Goal: Task Accomplishment & Management: Complete application form

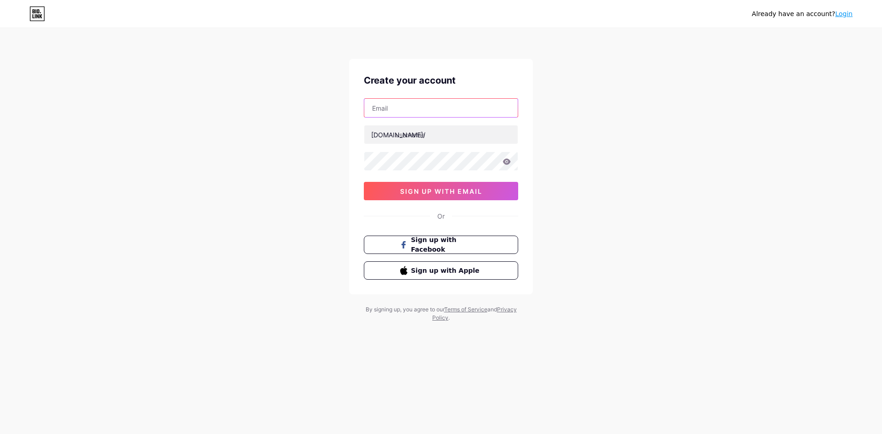
click at [430, 110] on input "text" at bounding box center [440, 108] width 153 height 18
paste input "[EMAIL_ADDRESS][DOMAIN_NAME]"
type input "[EMAIL_ADDRESS][DOMAIN_NAME]"
click at [411, 139] on input "text" at bounding box center [440, 134] width 153 height 18
type input "musangwin_gacor"
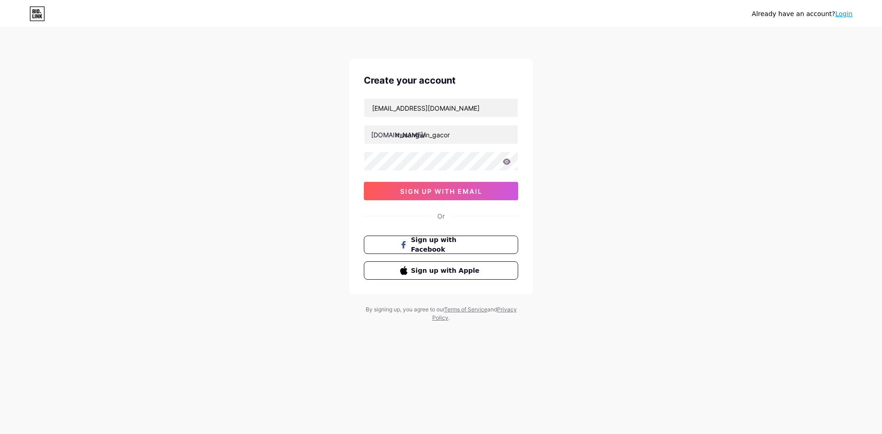
click at [738, 139] on div "Already have an account? Login Create your account [EMAIL_ADDRESS][DOMAIN_NAME]…" at bounding box center [441, 175] width 882 height 351
click at [431, 190] on span "sign up with email" at bounding box center [441, 191] width 82 height 8
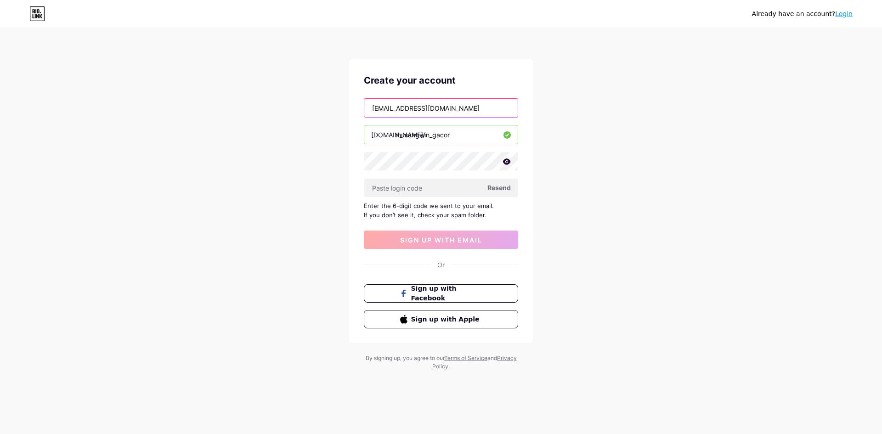
click at [458, 113] on input "[EMAIL_ADDRESS][DOMAIN_NAME]" at bounding box center [440, 108] width 153 height 18
click at [419, 186] on input "text" at bounding box center [440, 188] width 153 height 18
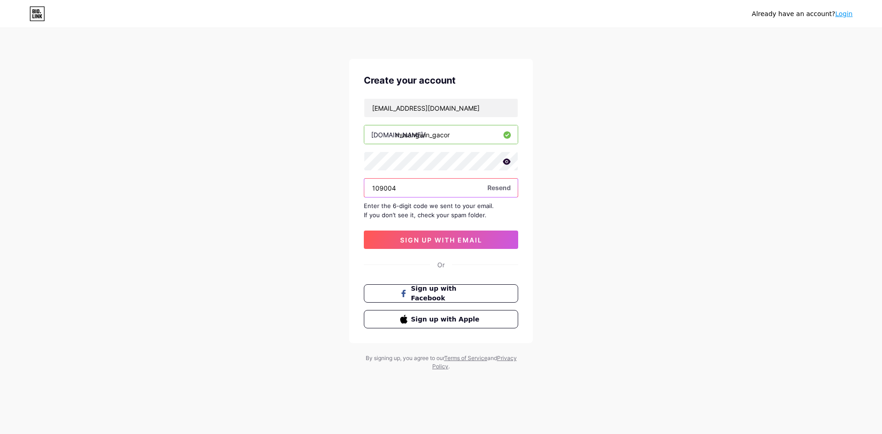
type input "109004"
click at [479, 233] on button "sign up with email" at bounding box center [441, 240] width 154 height 18
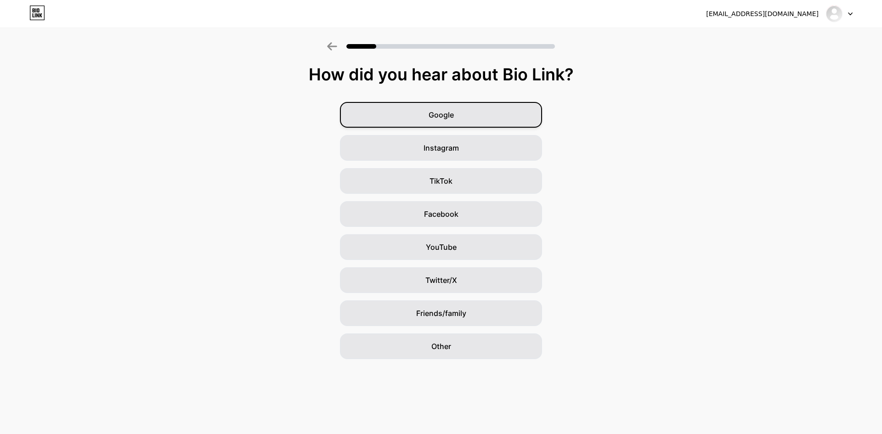
click at [472, 108] on div "Google" at bounding box center [441, 115] width 202 height 26
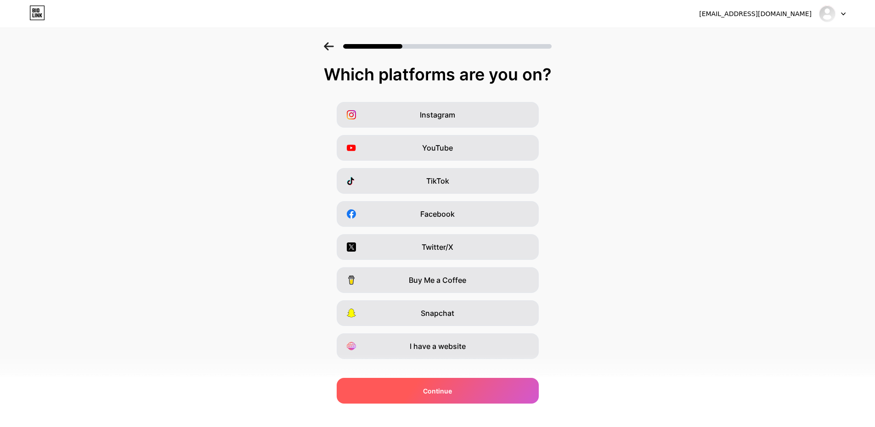
click at [500, 386] on div "Continue" at bounding box center [438, 391] width 202 height 26
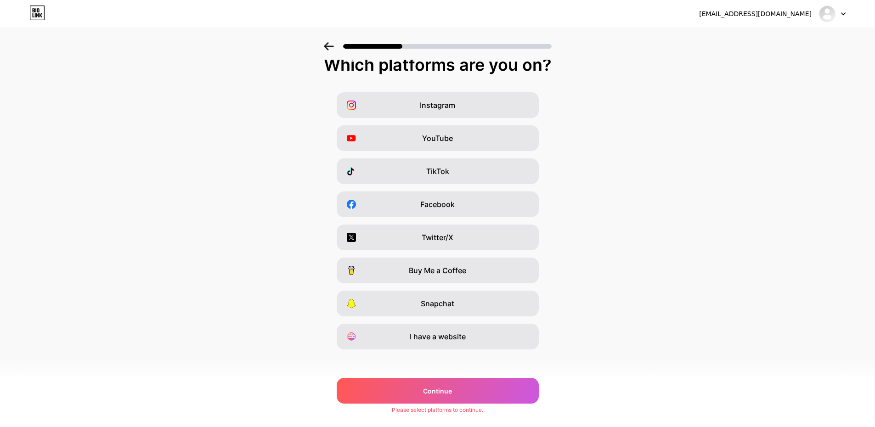
scroll to position [15, 0]
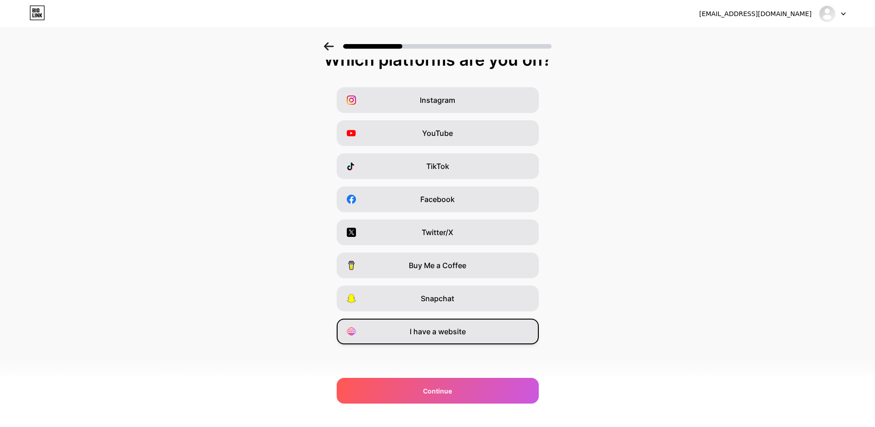
click at [520, 327] on div "I have a website" at bounding box center [438, 332] width 202 height 26
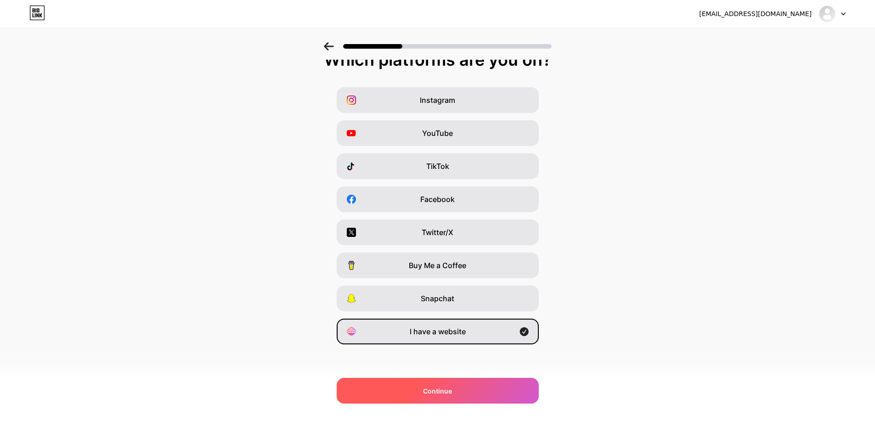
click at [509, 392] on div "Continue" at bounding box center [438, 391] width 202 height 26
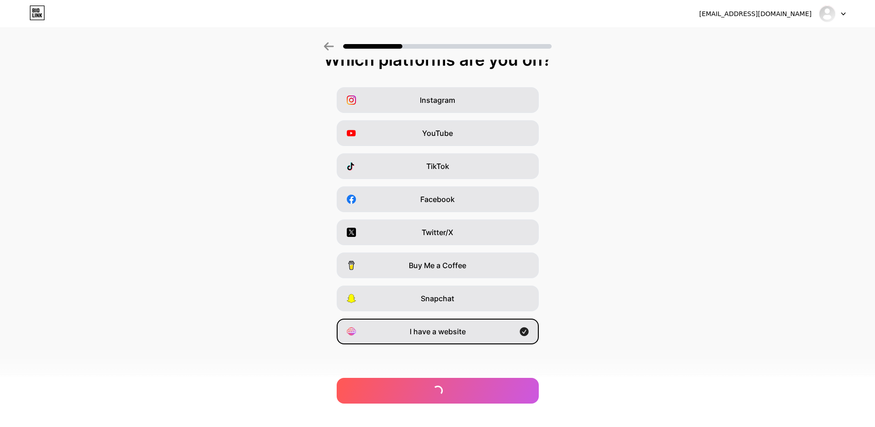
scroll to position [0, 0]
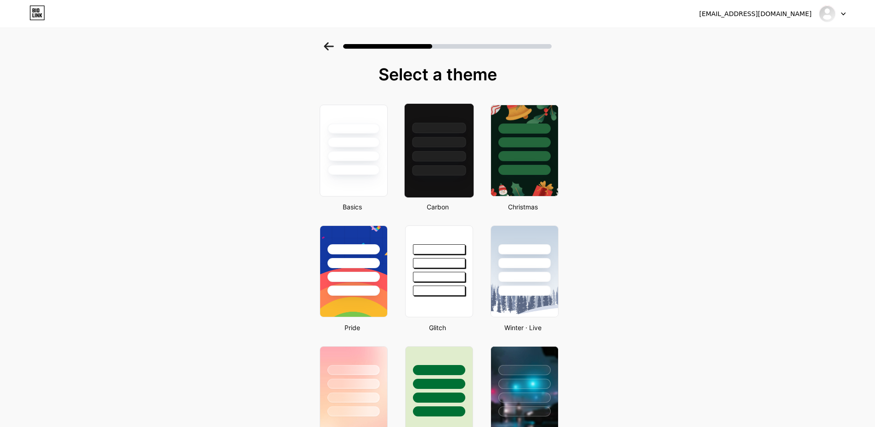
click at [412, 159] on div at bounding box center [438, 140] width 69 height 72
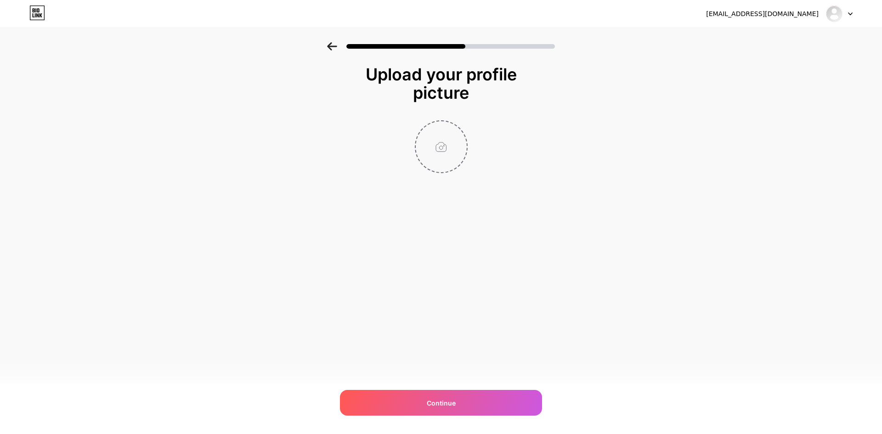
click at [426, 154] on input "file" at bounding box center [441, 146] width 51 height 51
type input "C:\fakepath\Musangwin.jpg"
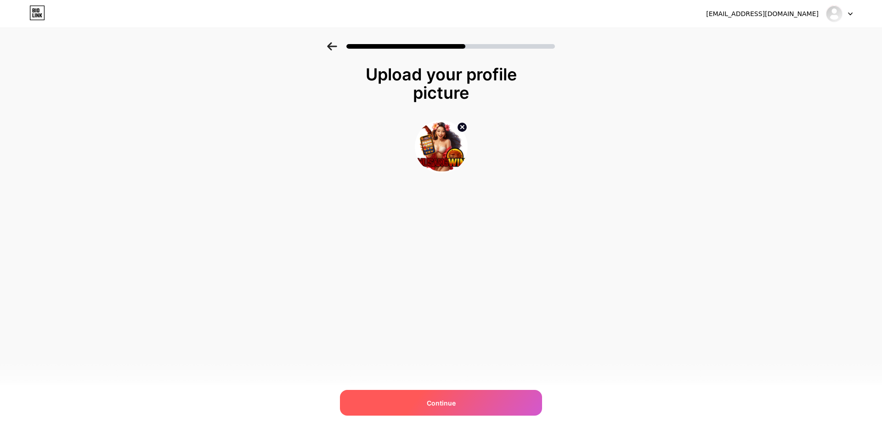
click at [484, 404] on div "Continue" at bounding box center [441, 403] width 202 height 26
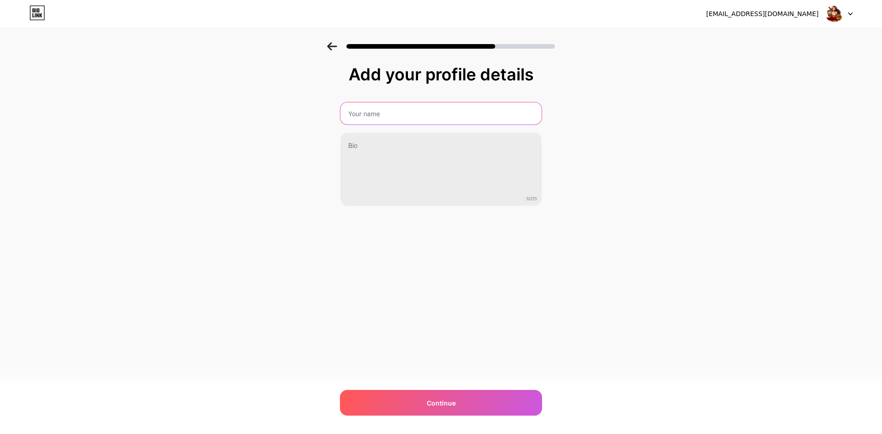
click at [397, 112] on input "text" at bounding box center [440, 113] width 201 height 22
type input "musang win"
click at [397, 112] on input "musang win" at bounding box center [440, 113] width 203 height 22
click at [377, 114] on input "MusangWin" at bounding box center [440, 113] width 203 height 22
type input "Musangwin"
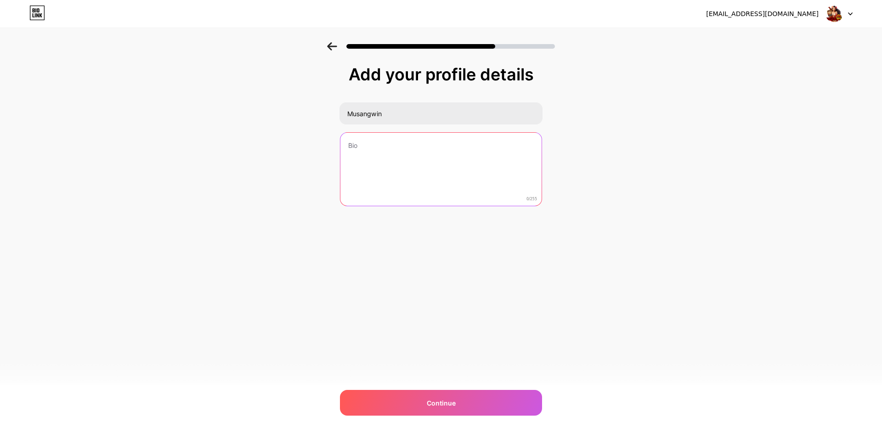
click at [410, 153] on textarea at bounding box center [440, 170] width 201 height 74
click at [395, 157] on textarea at bounding box center [440, 169] width 203 height 75
paste textarea "Bergabung bersama kami di Gacor78!, dapatkan Free saldo 50 untuk orang yang per…"
click at [443, 146] on textarea "Bergabung bersama kami di Gacor78!, dapatkan Free saldo 50 untuk orang yang per…" at bounding box center [440, 169] width 203 height 75
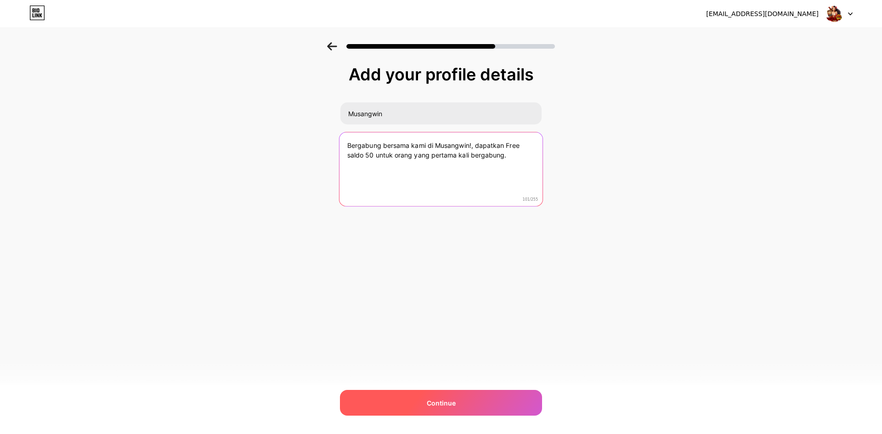
type textarea "Bergabung bersama kami di Musangwin!, dapatkan Free saldo 50 untuk orang yang p…"
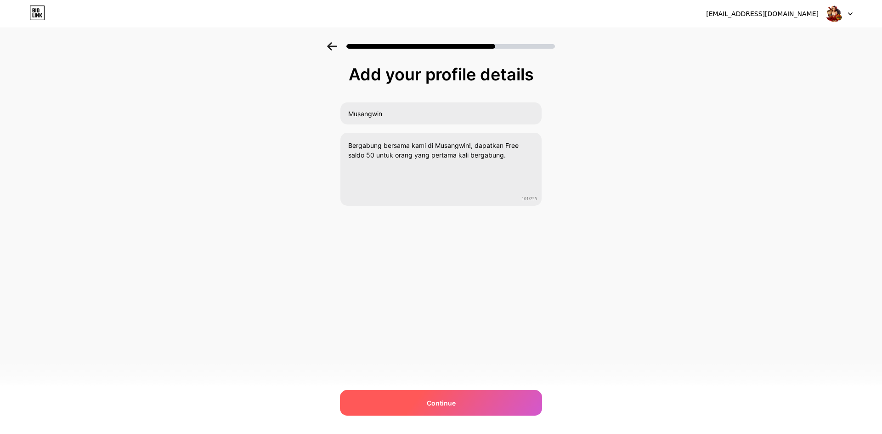
drag, startPoint x: 440, startPoint y: 406, endPoint x: 442, endPoint y: 402, distance: 5.1
click at [440, 405] on span "Continue" at bounding box center [441, 403] width 29 height 10
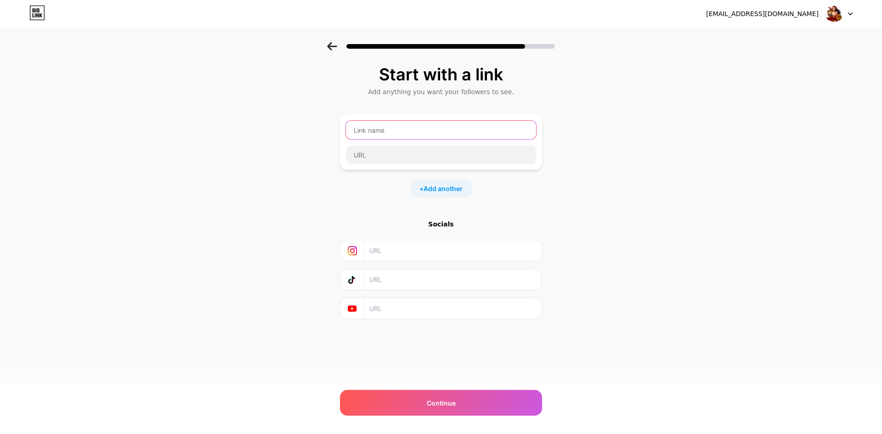
click at [392, 134] on input "text" at bounding box center [441, 130] width 190 height 18
type input "Link Login free saldo 50"
click at [429, 154] on input "text" at bounding box center [441, 155] width 190 height 18
click at [391, 157] on input "text" at bounding box center [441, 155] width 190 height 18
paste input "[URL][DOMAIN_NAME]"
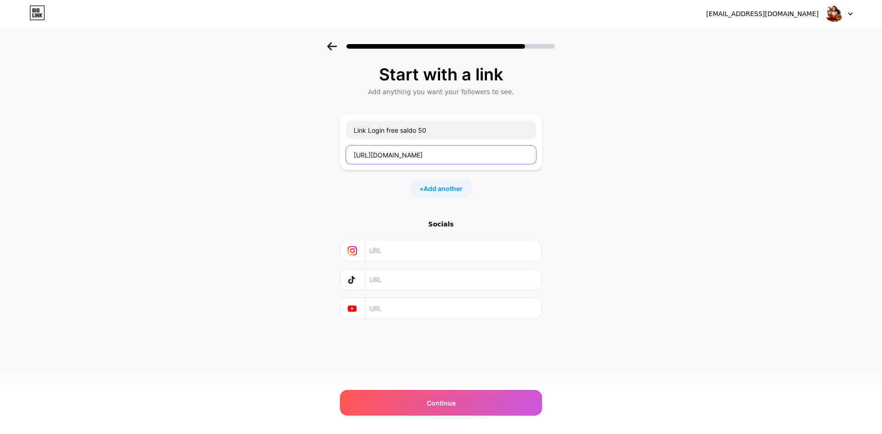
type input "[URL][DOMAIN_NAME]"
click at [629, 165] on div "Start with a link Add anything you want your followers to see. Link Login free …" at bounding box center [441, 203] width 882 height 323
click at [446, 189] on span "Add another" at bounding box center [442, 189] width 39 height 10
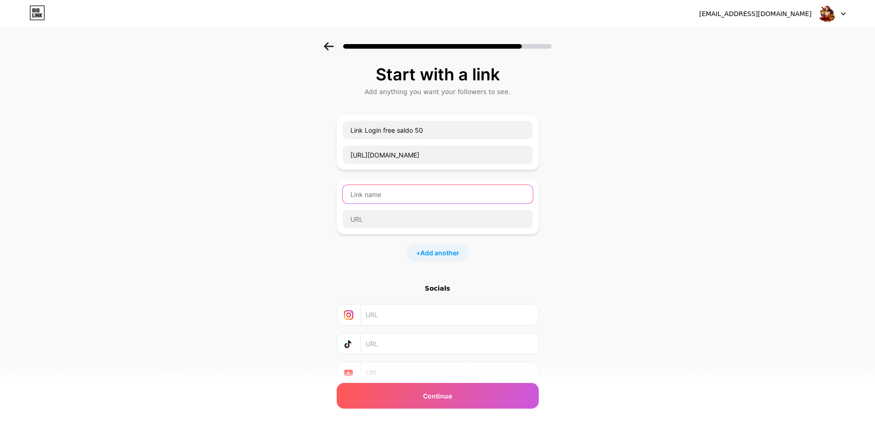
click at [400, 192] on input "text" at bounding box center [438, 194] width 190 height 18
click at [373, 223] on input "text" at bounding box center [438, 219] width 190 height 18
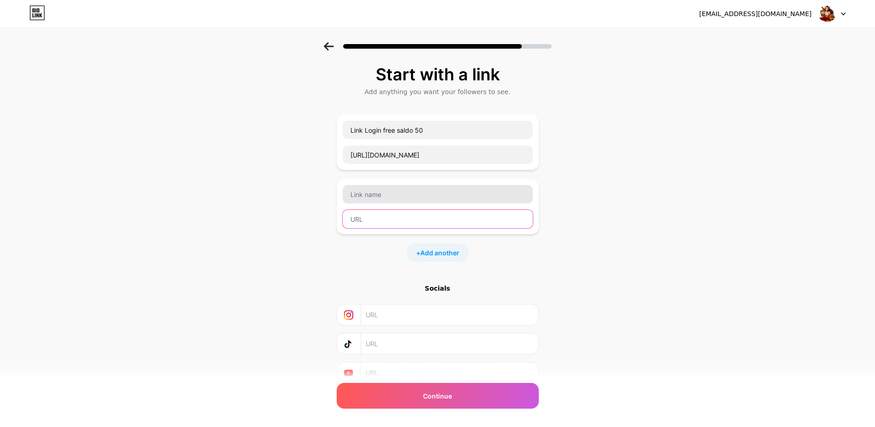
paste input "[URL][DOMAIN_NAME]"
type input "[URL][DOMAIN_NAME]"
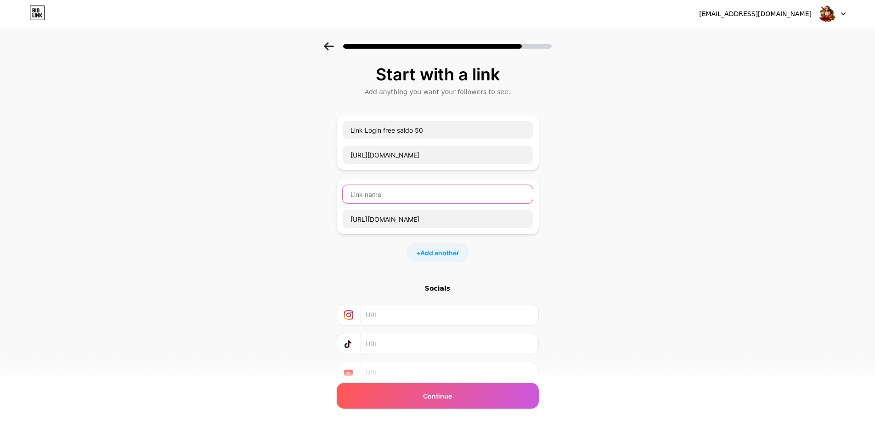
click at [384, 198] on input "text" at bounding box center [438, 194] width 190 height 18
click at [439, 130] on input "Link Login free saldo 50" at bounding box center [438, 130] width 190 height 18
click at [406, 190] on input "text" at bounding box center [438, 194] width 190 height 18
paste input "Link Login free saldo 50"
click at [383, 193] on input "Link Login free saldo 50" at bounding box center [438, 194] width 190 height 18
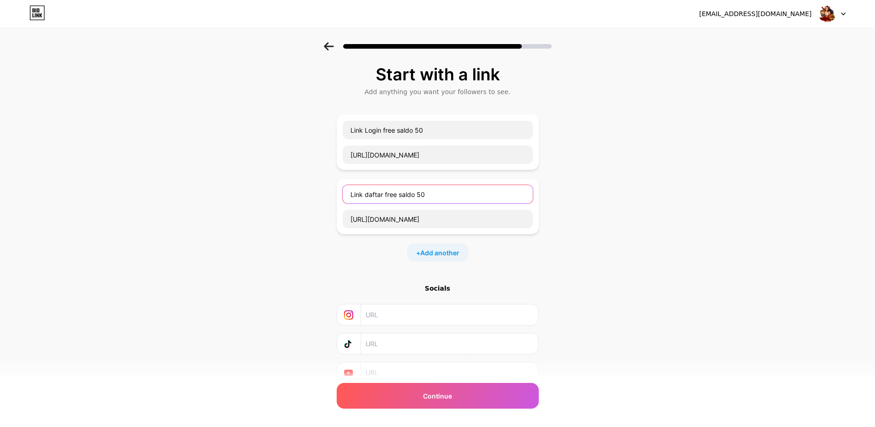
click at [371, 196] on input "Link daftar free saldo 50" at bounding box center [438, 194] width 190 height 18
type input "Link Daftar free saldo 50"
click at [445, 256] on span "Add another" at bounding box center [439, 253] width 39 height 10
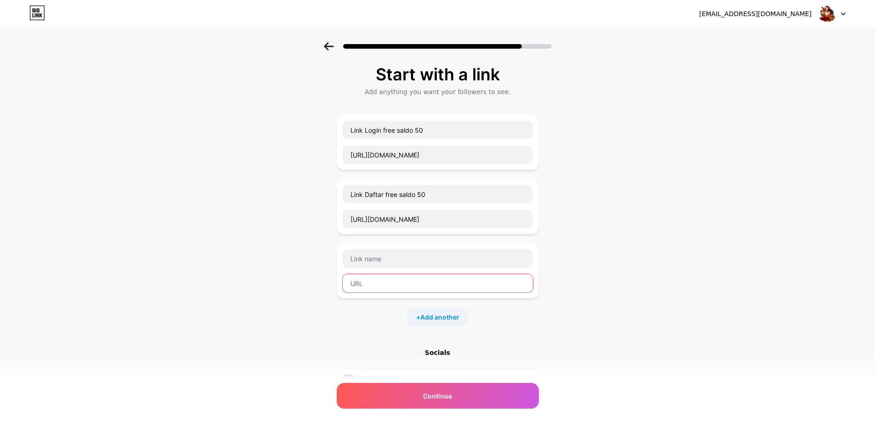
click at [395, 283] on input "text" at bounding box center [438, 283] width 190 height 18
click at [504, 309] on div "+ Add another" at bounding box center [438, 317] width 202 height 18
click at [382, 259] on input "text" at bounding box center [438, 258] width 190 height 18
click at [378, 281] on input "text" at bounding box center [438, 283] width 190 height 18
paste input "[URL][DOMAIN_NAME]"
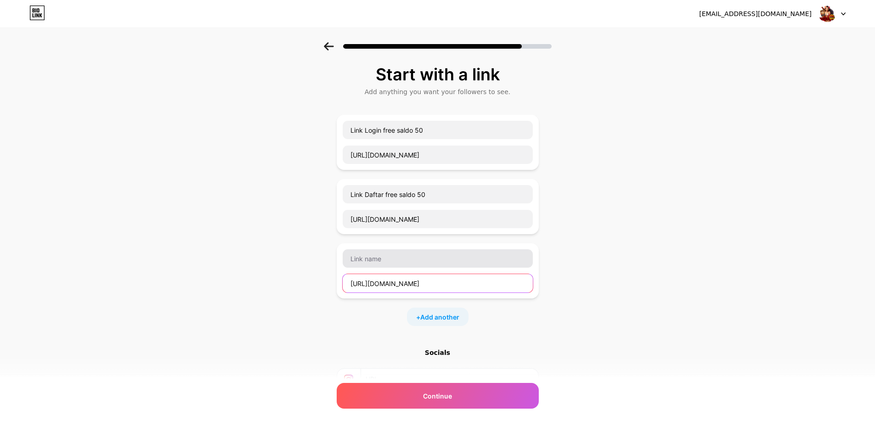
type input "[URL][DOMAIN_NAME]"
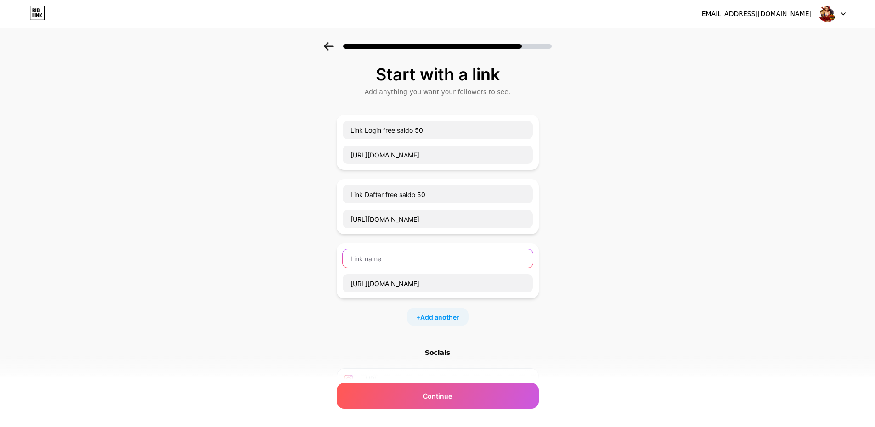
click at [382, 260] on input "text" at bounding box center [438, 258] width 190 height 18
type input "Link Alternatif"
click at [452, 316] on span "Add another" at bounding box center [439, 317] width 39 height 10
click at [394, 351] on input "text" at bounding box center [438, 348] width 190 height 18
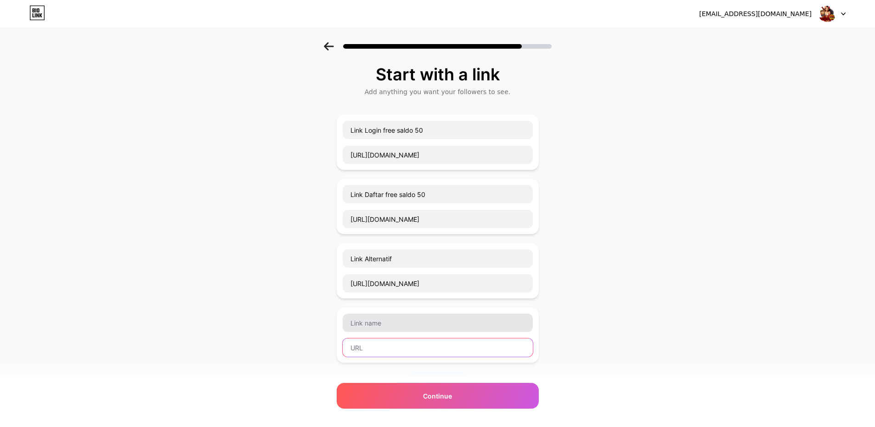
paste input "[URL][DOMAIN_NAME]"
type input "[URL][DOMAIN_NAME]"
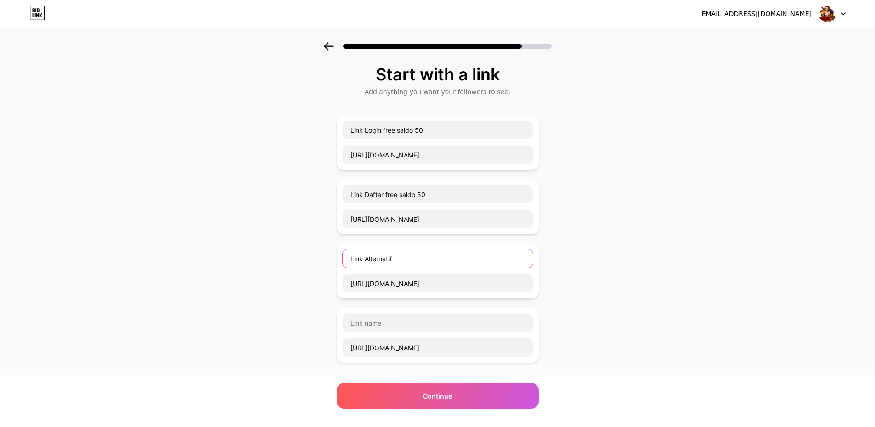
click at [403, 264] on input "Link Alternatif" at bounding box center [438, 258] width 190 height 18
click at [385, 324] on input "text" at bounding box center [438, 323] width 190 height 18
paste input "Link Alternatif"
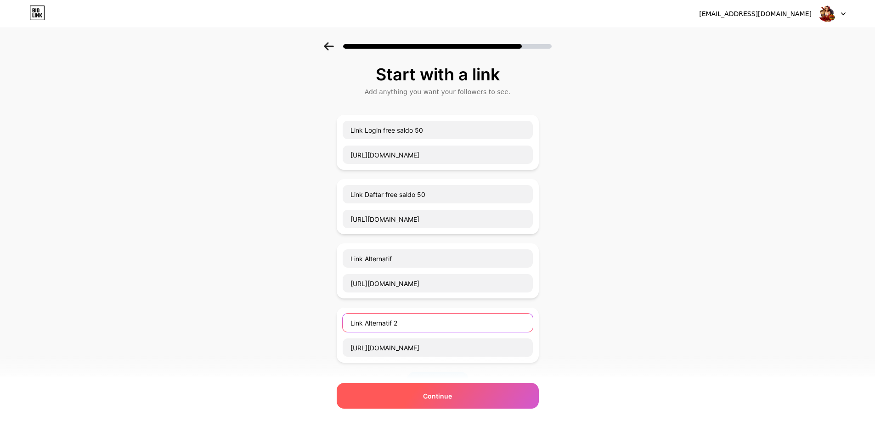
type input "Link Alternatif 2"
click at [410, 389] on div "Continue" at bounding box center [438, 396] width 202 height 26
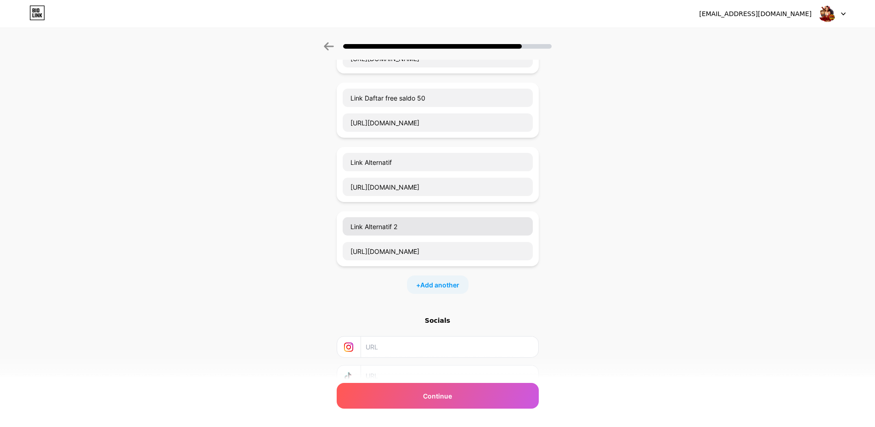
scroll to position [168, 0]
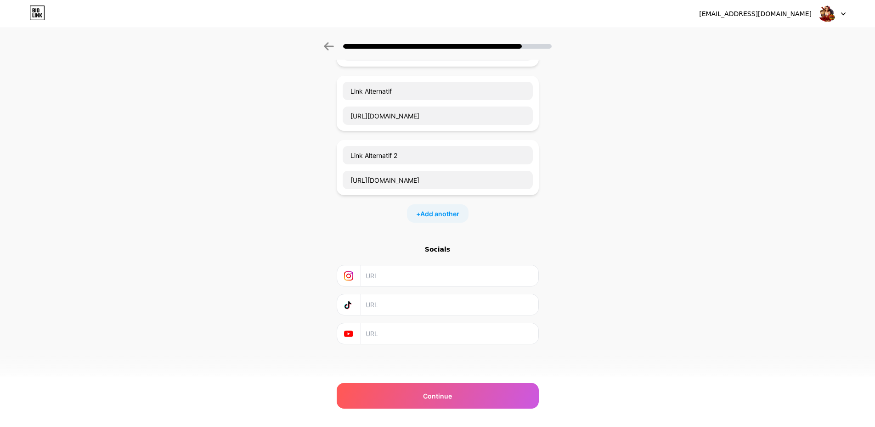
click at [430, 220] on div "+ Add another" at bounding box center [438, 213] width 62 height 18
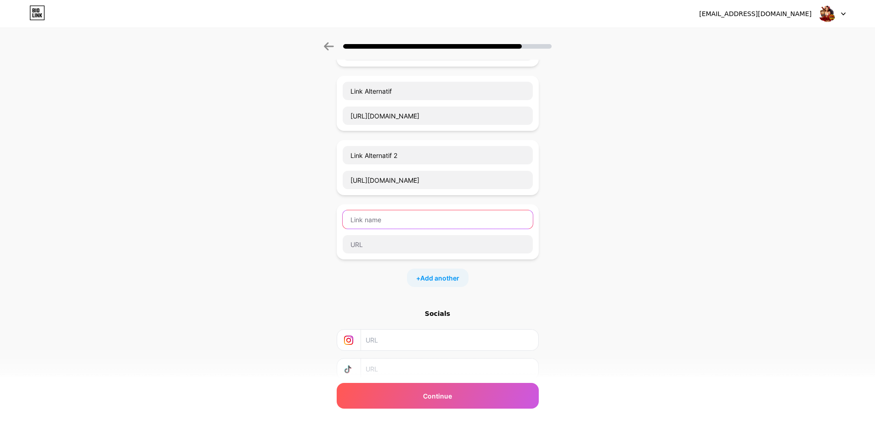
click at [404, 219] on input "text" at bounding box center [438, 219] width 190 height 18
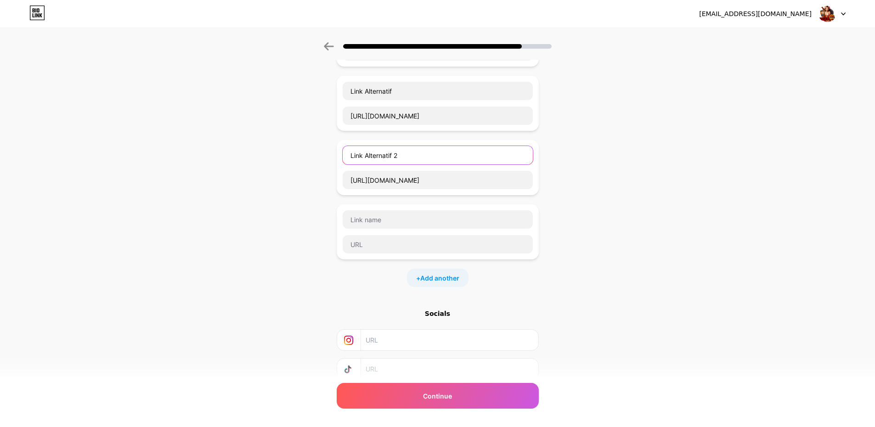
click at [409, 160] on input "Link Alternatif 2" at bounding box center [438, 155] width 190 height 18
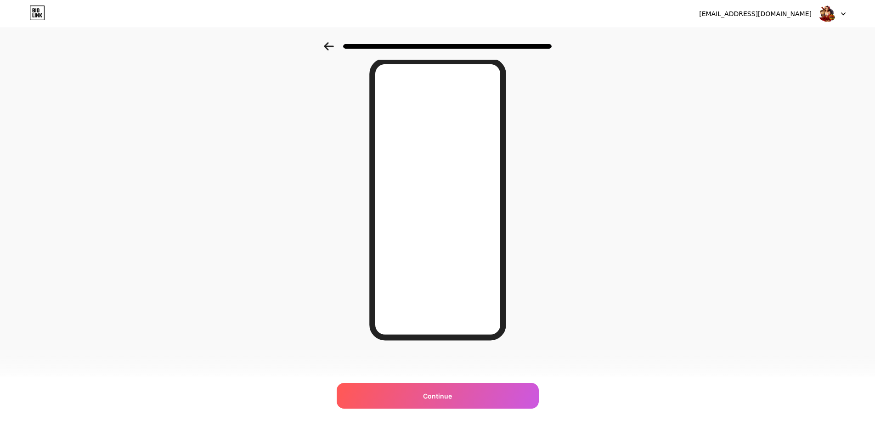
scroll to position [0, 0]
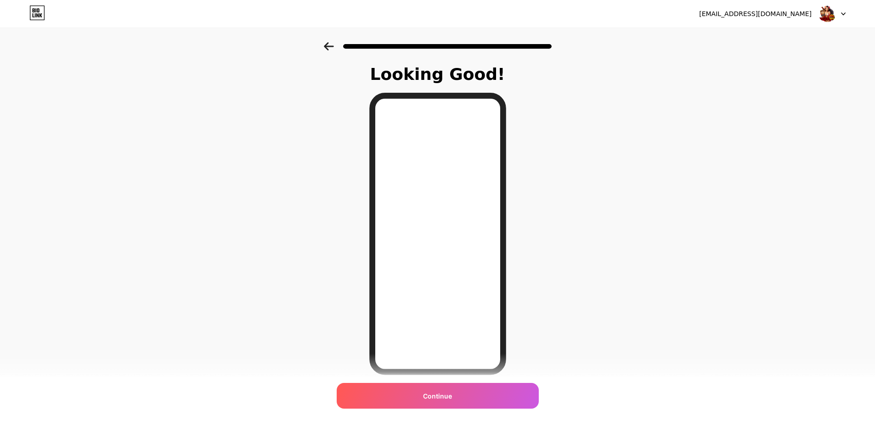
click at [376, 218] on div at bounding box center [437, 234] width 137 height 282
click at [331, 49] on icon at bounding box center [329, 46] width 10 height 8
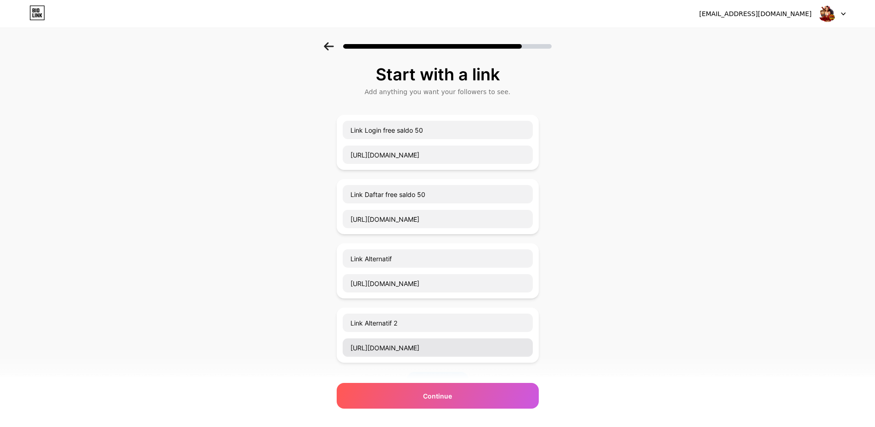
scroll to position [168, 0]
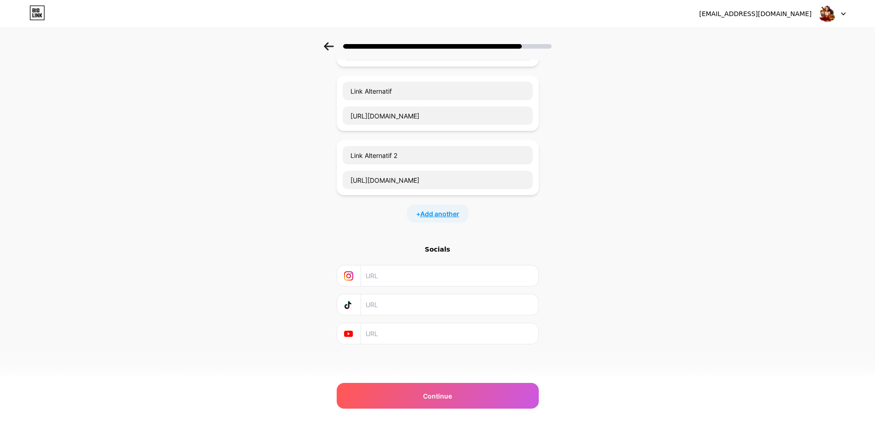
click at [425, 212] on span "Add another" at bounding box center [439, 214] width 39 height 10
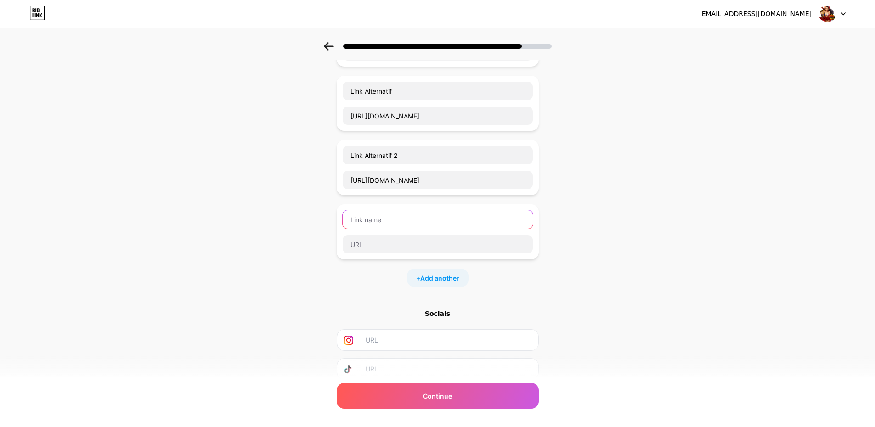
click at [410, 220] on input "text" at bounding box center [438, 219] width 190 height 18
paste input "Link Alternatif"
type input "Link Alternatif 3"
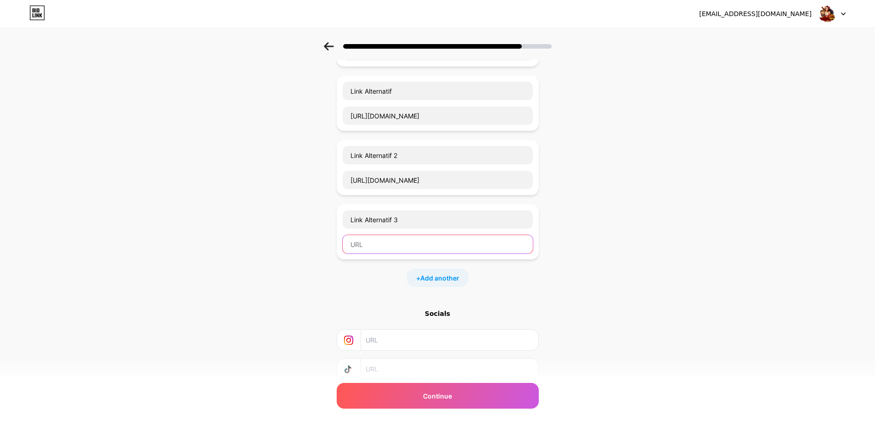
drag, startPoint x: 385, startPoint y: 243, endPoint x: 391, endPoint y: 243, distance: 5.5
click at [385, 243] on input "text" at bounding box center [438, 244] width 190 height 18
paste input "[URL][DOMAIN_NAME]"
type input "[URL][DOMAIN_NAME]"
click at [432, 274] on span "Add another" at bounding box center [439, 278] width 39 height 10
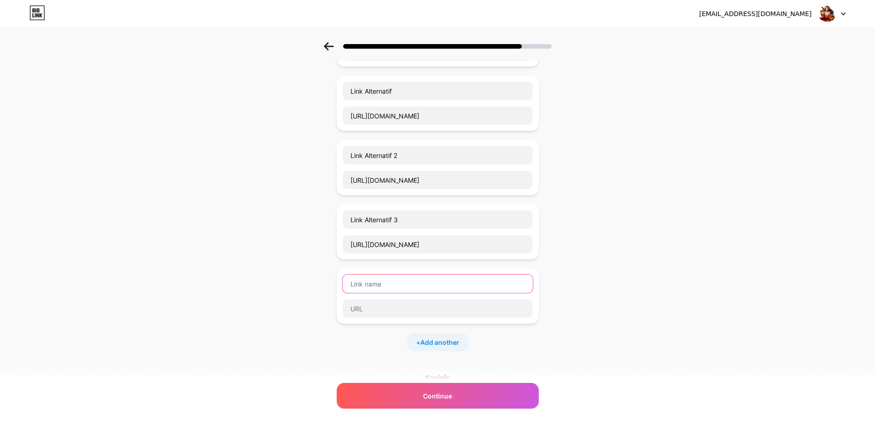
drag, startPoint x: 419, startPoint y: 287, endPoint x: 410, endPoint y: 293, distance: 10.6
click at [419, 287] on input "text" at bounding box center [438, 284] width 190 height 18
paste input "[URL][DOMAIN_NAME]"
paste input "text"
type input "[URL][DOMAIN_NAME]"
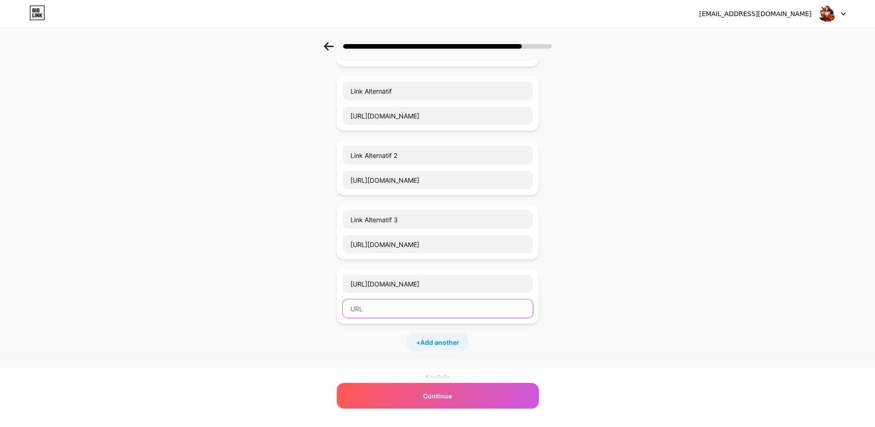
click at [379, 310] on input "text" at bounding box center [438, 308] width 190 height 18
paste input "[URL][DOMAIN_NAME]"
type input "[URL][DOMAIN_NAME]"
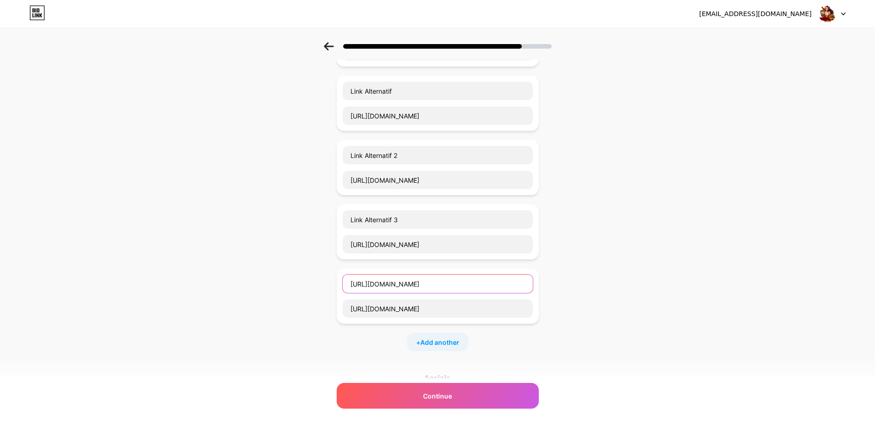
click at [391, 290] on input "[URL][DOMAIN_NAME]" at bounding box center [438, 284] width 190 height 18
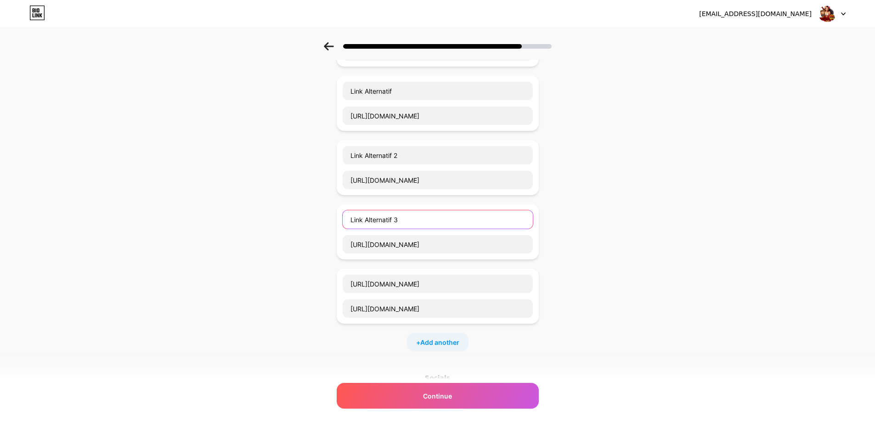
click at [425, 222] on input "Link Alternatif 3" at bounding box center [438, 219] width 190 height 18
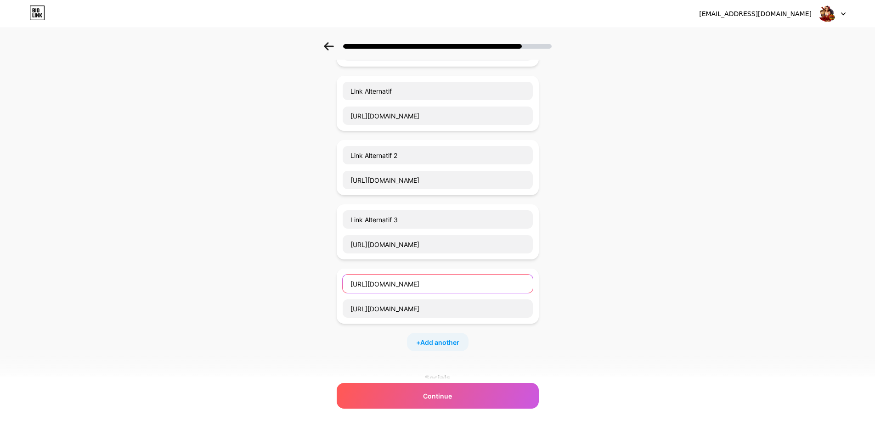
click at [391, 290] on input "[URL][DOMAIN_NAME]" at bounding box center [438, 284] width 190 height 18
paste input "Link Alternatif 3"
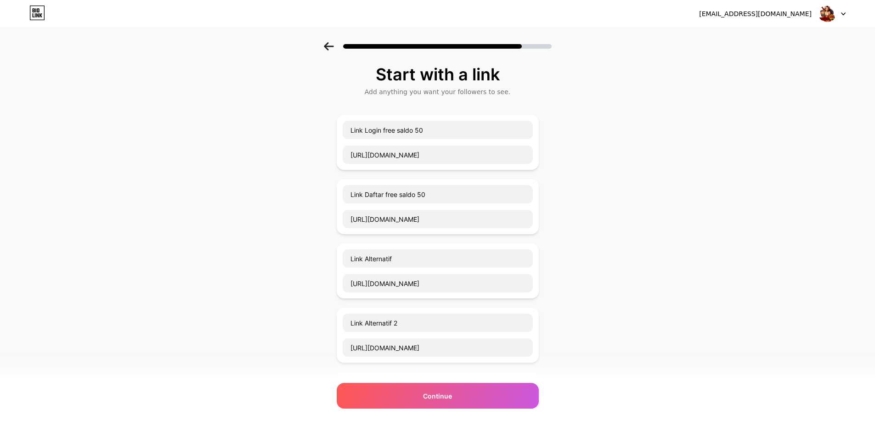
scroll to position [276, 0]
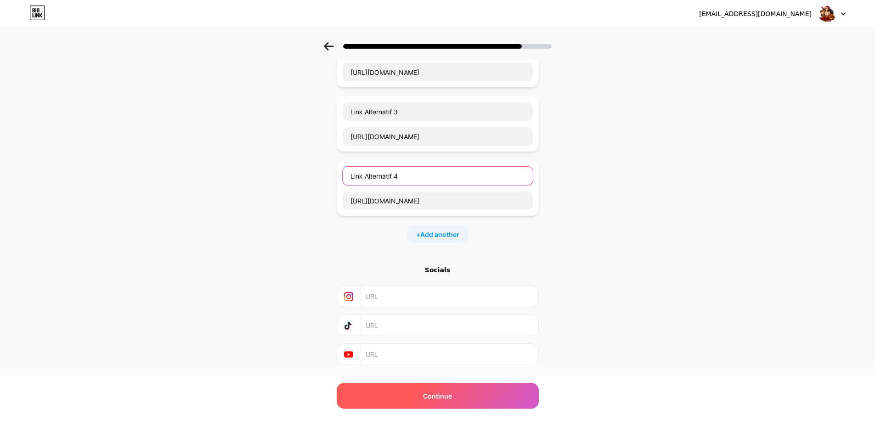
type input "Link Alternatif 4"
click at [457, 396] on div "Continue" at bounding box center [438, 396] width 202 height 26
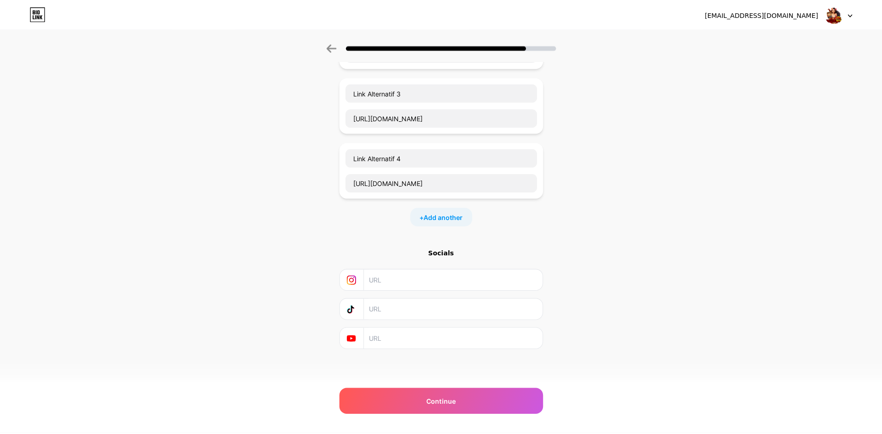
scroll to position [0, 0]
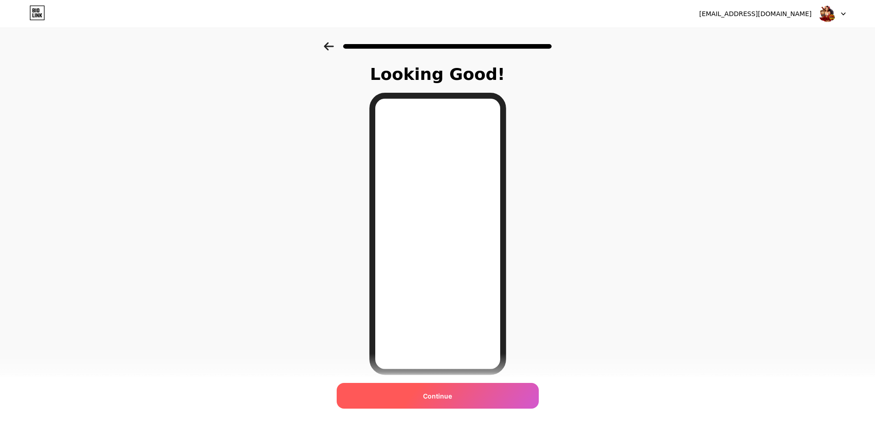
click at [469, 388] on div "Continue" at bounding box center [438, 396] width 202 height 26
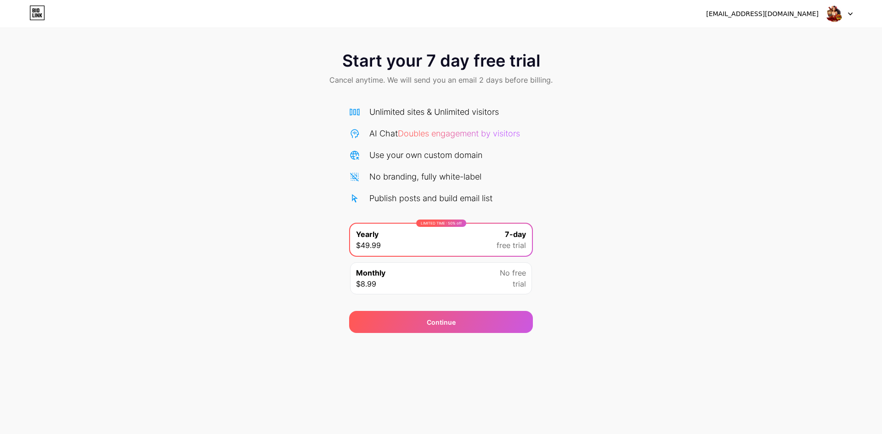
click at [482, 275] on div "Monthly $8.99 No free trial" at bounding box center [441, 278] width 182 height 32
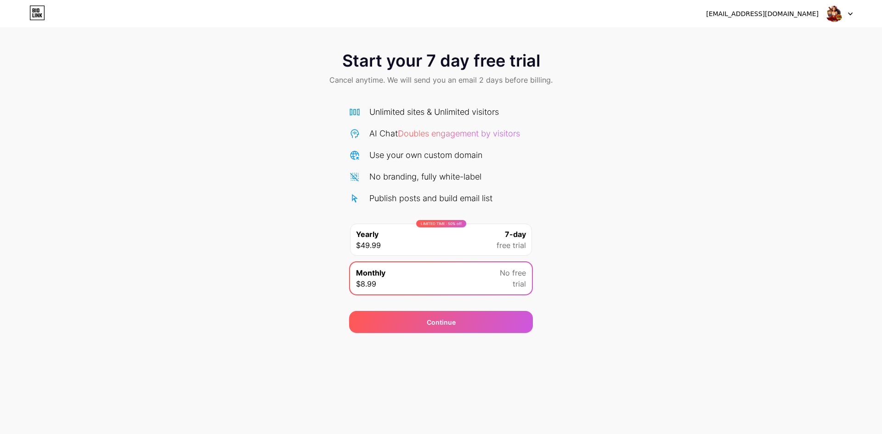
click at [504, 242] on span "free trial" at bounding box center [511, 245] width 29 height 11
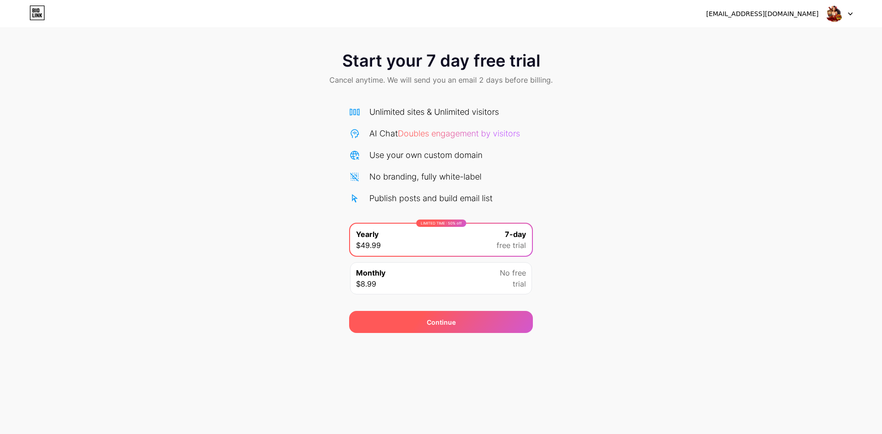
click at [502, 316] on div "Continue" at bounding box center [441, 322] width 184 height 22
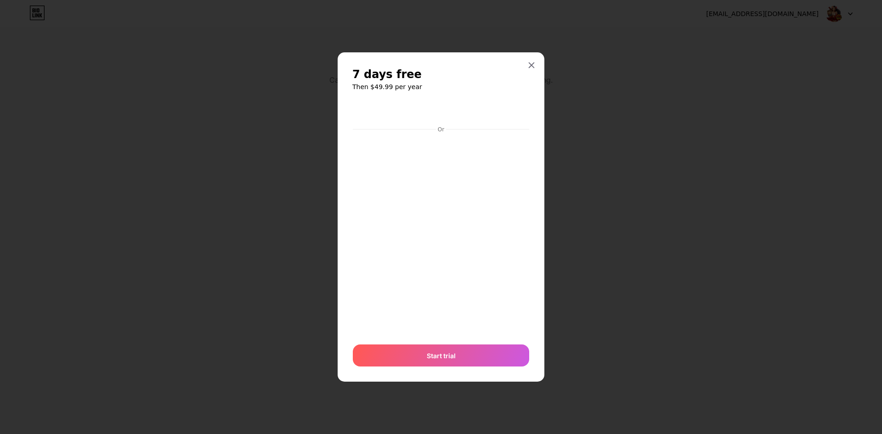
click at [533, 51] on div at bounding box center [441, 217] width 882 height 434
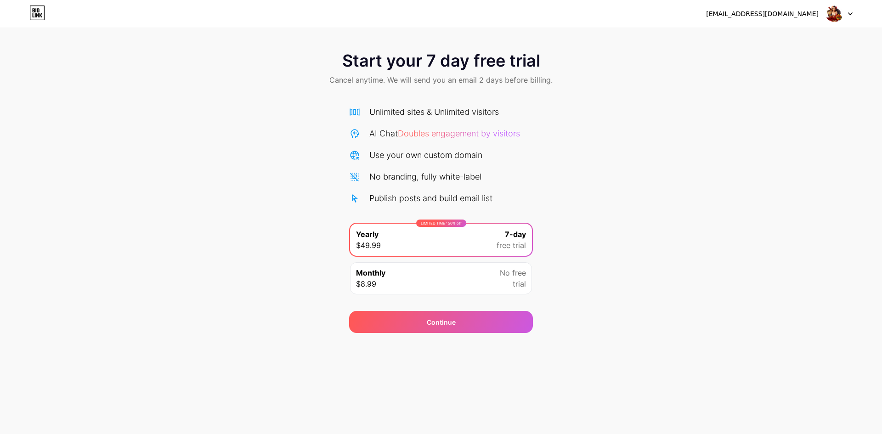
click at [600, 89] on div "Start your 7 day free trial Cancel anytime. We will send you an email 2 days be…" at bounding box center [441, 69] width 882 height 54
